Goal: Task Accomplishment & Management: Manage account settings

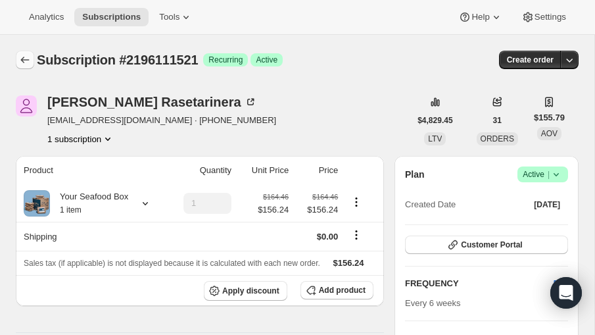
click at [26, 61] on icon "Subscriptions" at bounding box center [24, 59] width 13 height 13
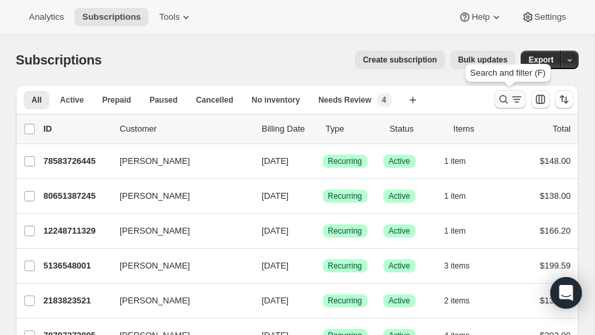
click at [502, 96] on icon "Search and filter results" at bounding box center [503, 99] width 13 height 13
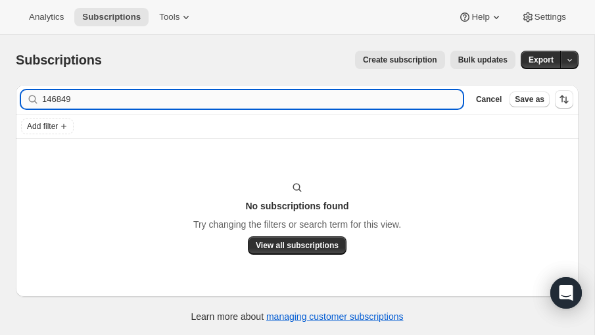
type input "146849"
